Goal: Task Accomplishment & Management: Complete application form

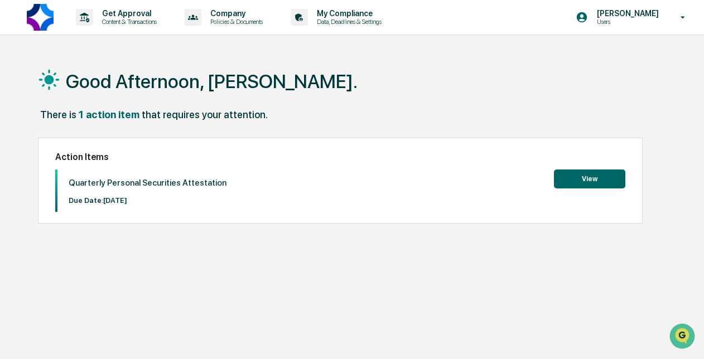
click at [596, 181] on button "View" at bounding box center [589, 179] width 71 height 19
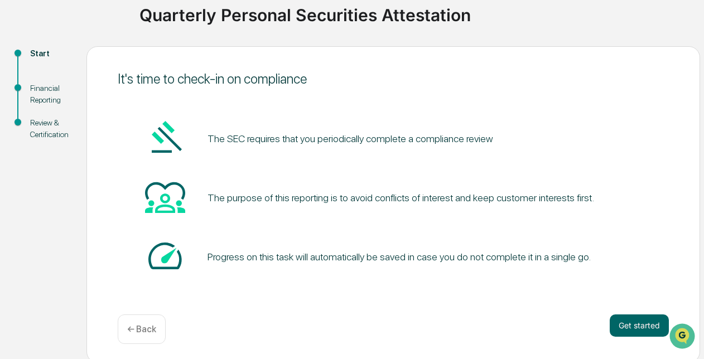
scroll to position [90, 0]
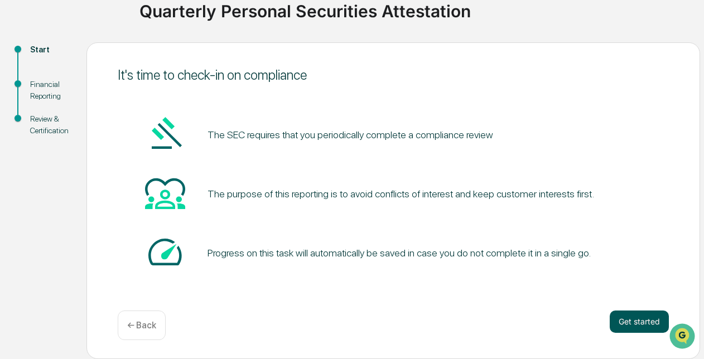
click at [645, 321] on button "Get started" at bounding box center [639, 322] width 59 height 22
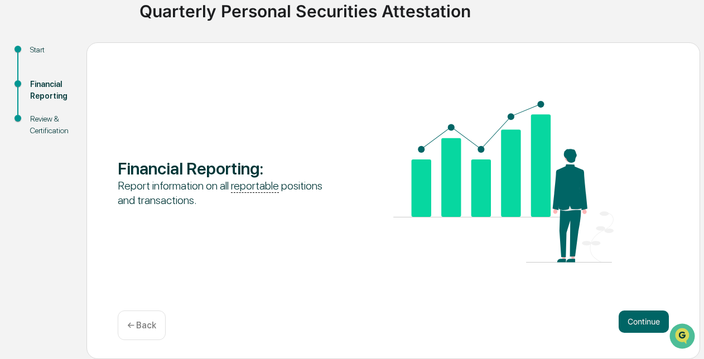
click at [645, 321] on button "Continue" at bounding box center [644, 322] width 50 height 22
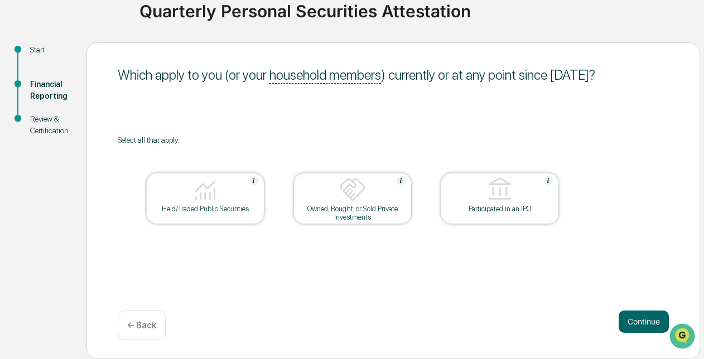
click at [245, 208] on div "Held/Traded Public Securities" at bounding box center [205, 209] width 100 height 8
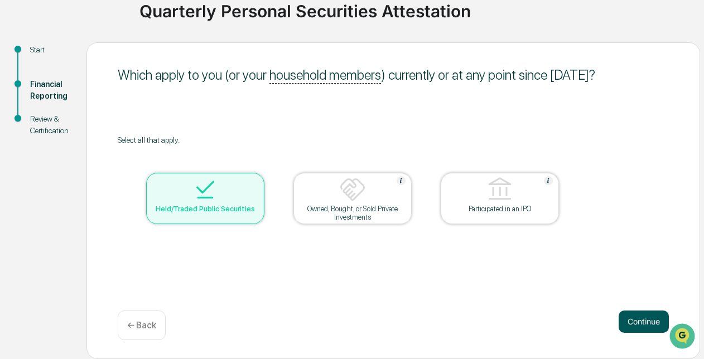
click at [647, 330] on button "Continue" at bounding box center [644, 322] width 50 height 22
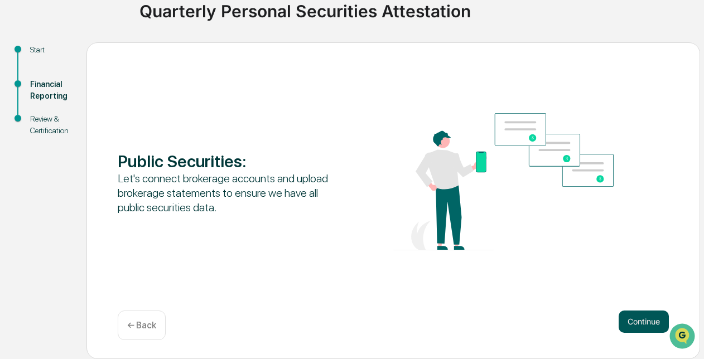
click at [628, 319] on button "Continue" at bounding box center [644, 322] width 50 height 22
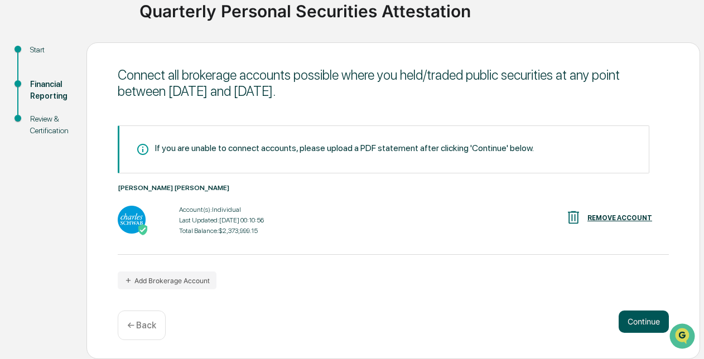
click at [644, 326] on button "Continue" at bounding box center [644, 322] width 50 height 22
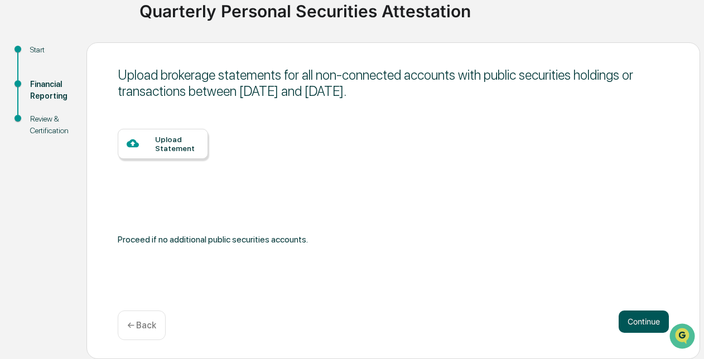
click at [644, 326] on button "Continue" at bounding box center [644, 322] width 50 height 22
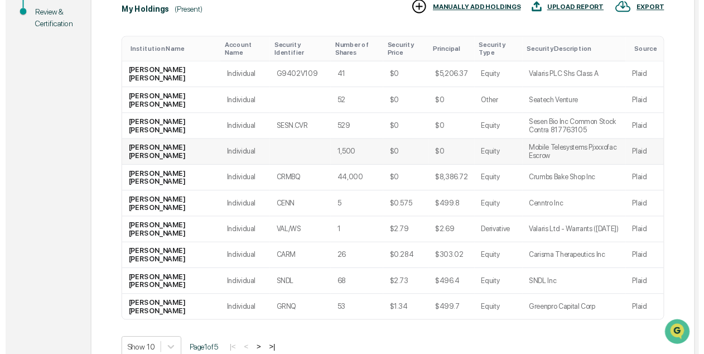
scroll to position [233, 0]
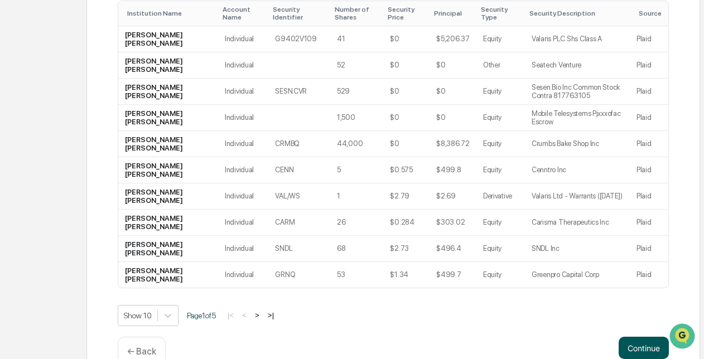
click at [632, 351] on button "Continue" at bounding box center [644, 348] width 50 height 22
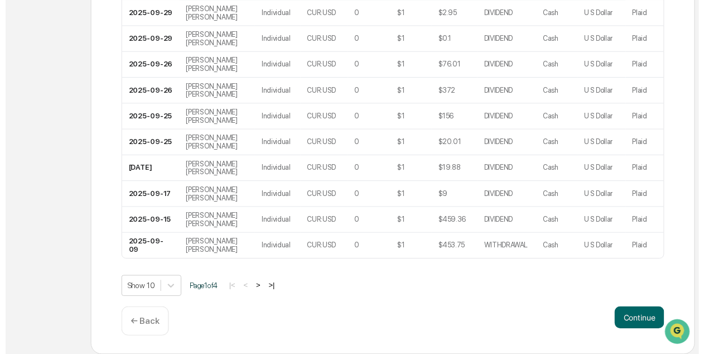
scroll to position [256, 0]
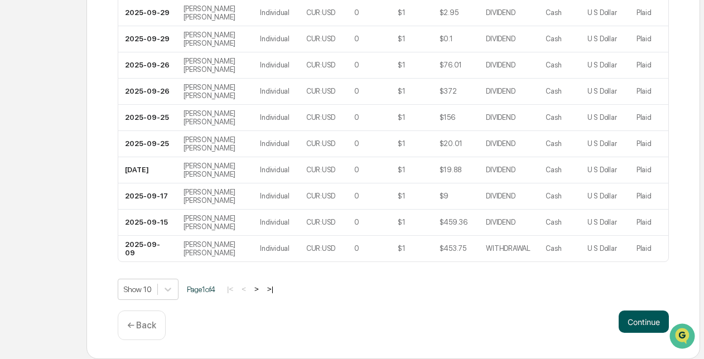
click at [655, 331] on button "Continue" at bounding box center [644, 322] width 50 height 22
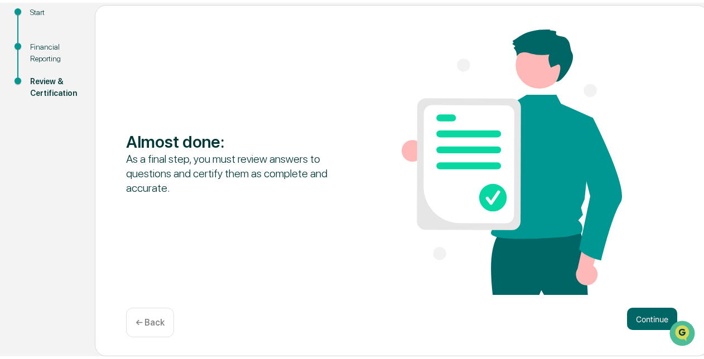
scroll to position [126, 0]
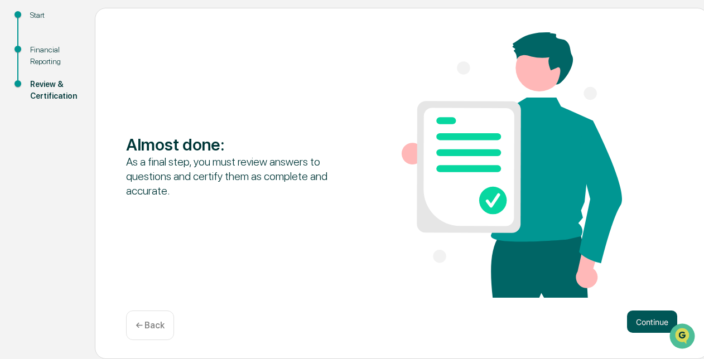
click at [654, 321] on button "Continue" at bounding box center [652, 322] width 50 height 22
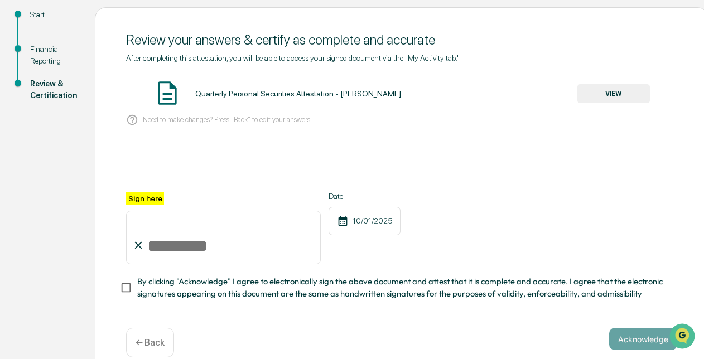
click at [230, 245] on input "Sign here" at bounding box center [223, 238] width 195 height 54
type input "**********"
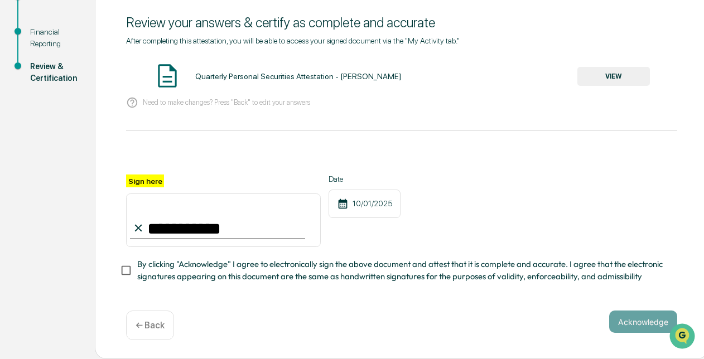
click at [348, 266] on span "By clicking "Acknowledge" I agree to electronically sign the above document and…" at bounding box center [402, 270] width 531 height 25
click at [630, 319] on button "Acknowledge" at bounding box center [643, 322] width 68 height 22
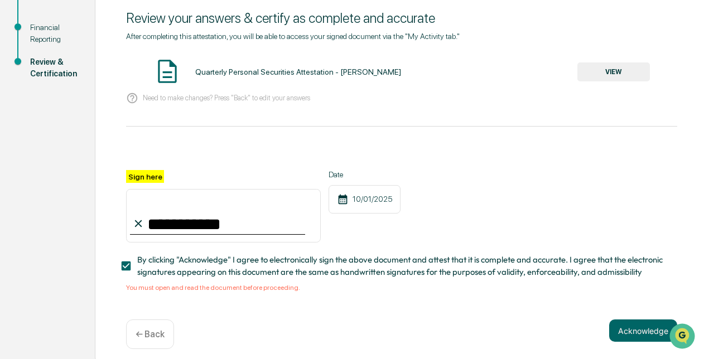
click at [605, 64] on button "VIEW" at bounding box center [614, 72] width 73 height 19
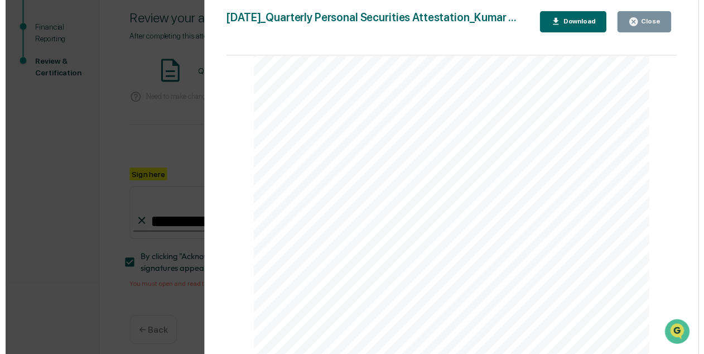
scroll to position [161, 0]
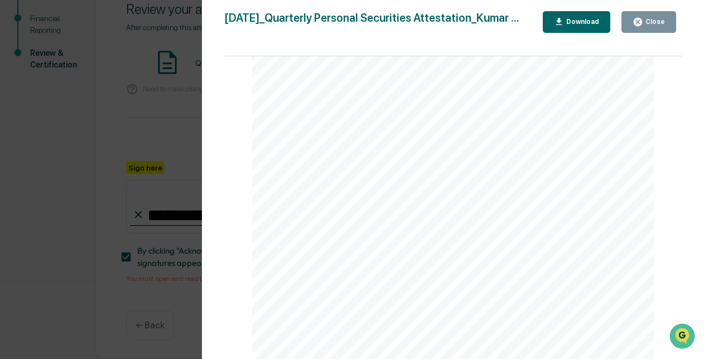
click at [661, 26] on div "Close" at bounding box center [649, 22] width 32 height 11
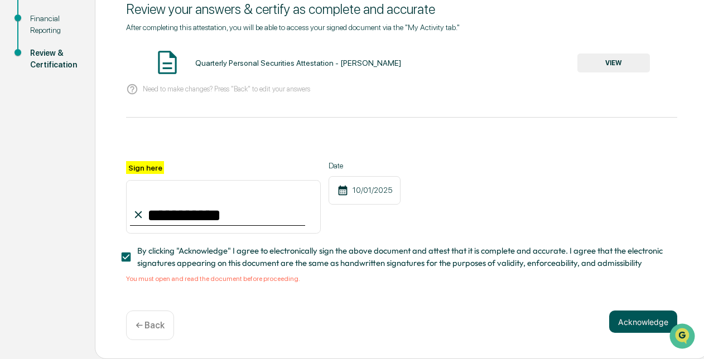
click at [633, 328] on button "Acknowledge" at bounding box center [643, 322] width 68 height 22
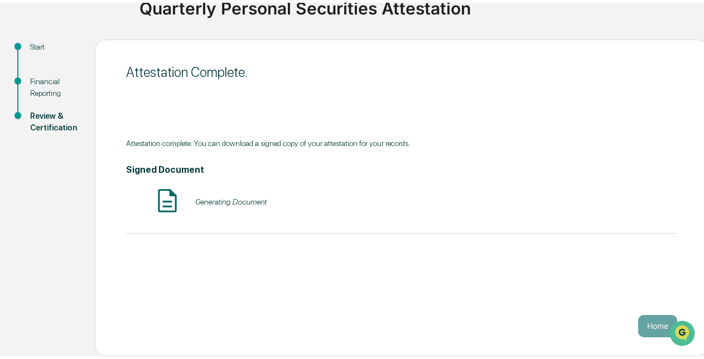
scroll to position [90, 0]
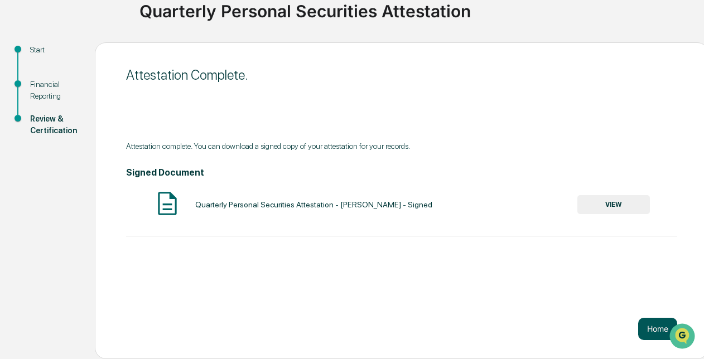
click at [655, 330] on button "Home" at bounding box center [658, 329] width 39 height 22
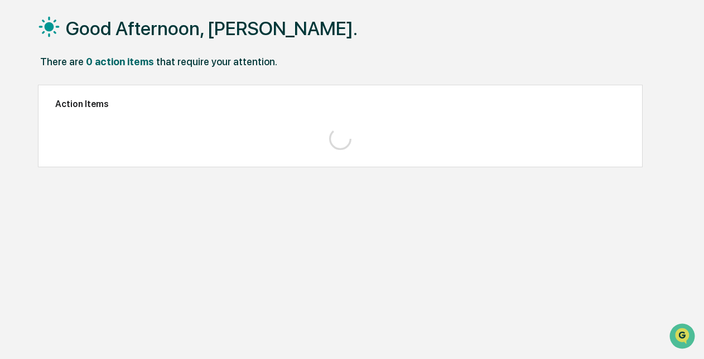
scroll to position [52, 0]
